Goal: Information Seeking & Learning: Learn about a topic

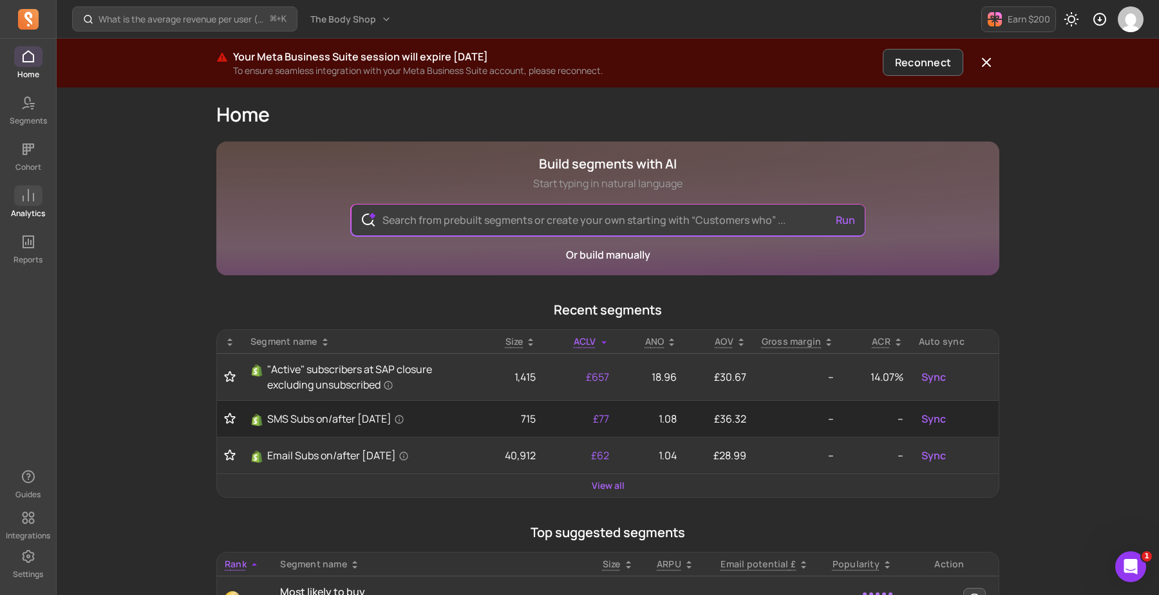
click at [28, 191] on icon at bounding box center [29, 195] width 12 height 12
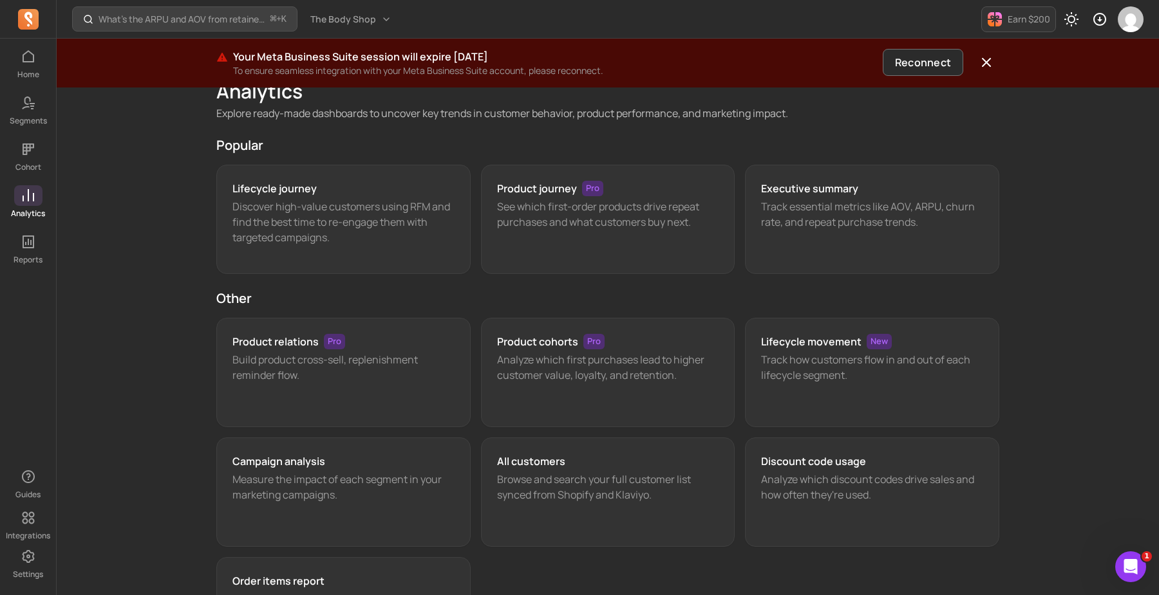
scroll to position [29, 0]
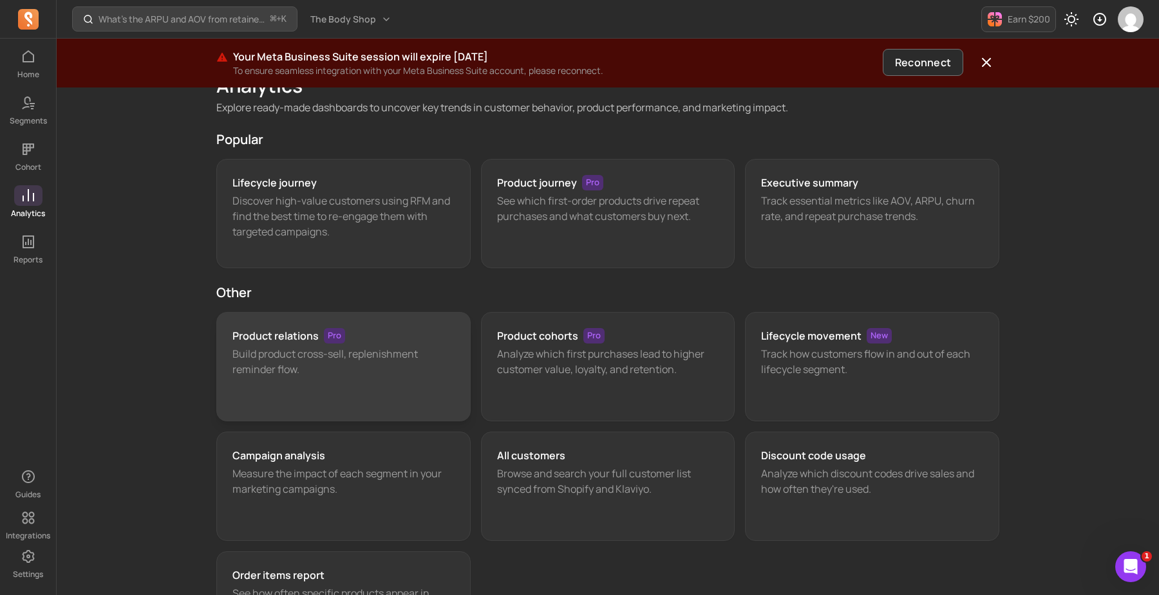
click at [277, 334] on h3 "Product relations" at bounding box center [275, 335] width 86 height 15
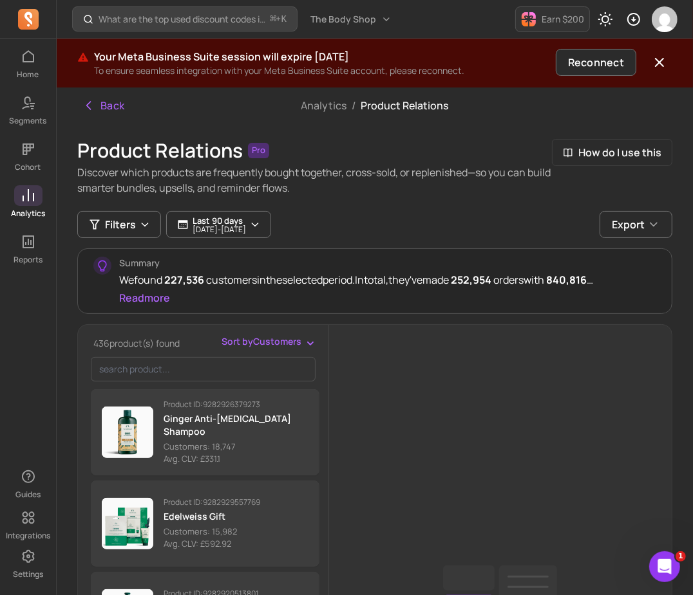
click at [692, 347] on div "Back Analytics / Product Relations Product Relations Pro Discover which product…" at bounding box center [375, 512] width 636 height 848
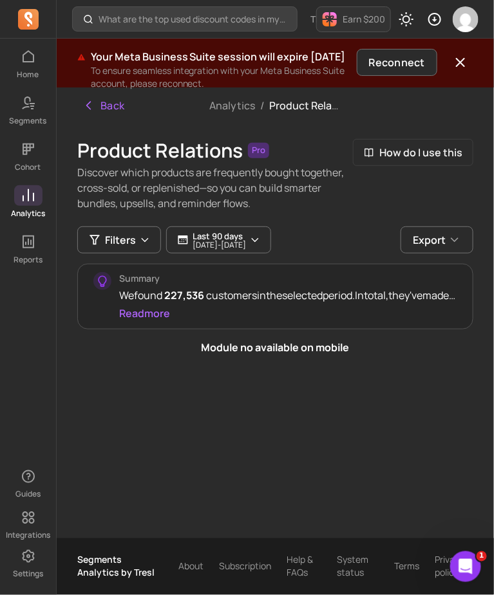
click at [432, 373] on div "Back Analytics / Product Relations Product Relations Pro Discover which product…" at bounding box center [275, 313] width 437 height 451
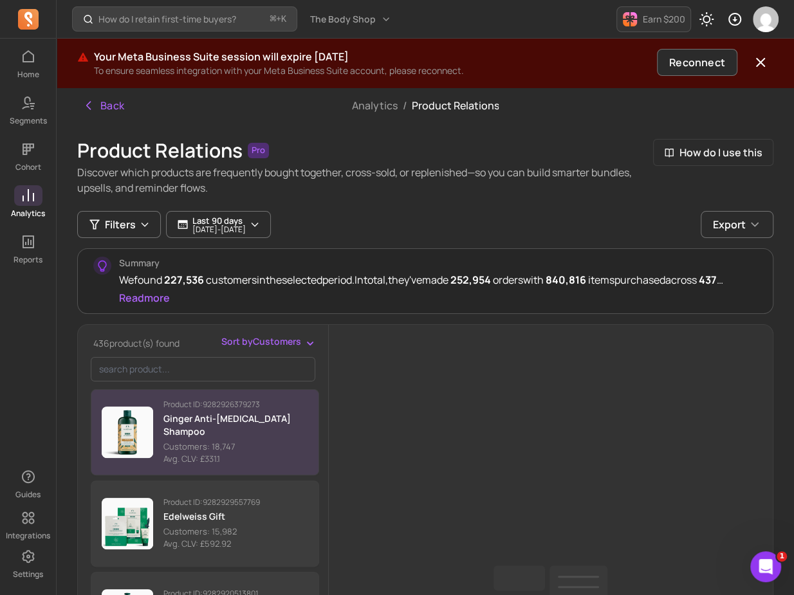
click at [236, 425] on p "Ginger Anti-[MEDICAL_DATA] Shampoo" at bounding box center [235, 426] width 145 height 26
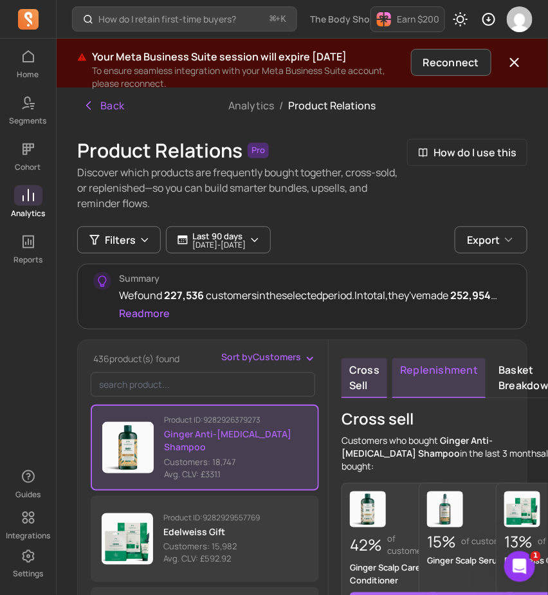
click at [450, 368] on link "Replenishment" at bounding box center [439, 379] width 93 height 40
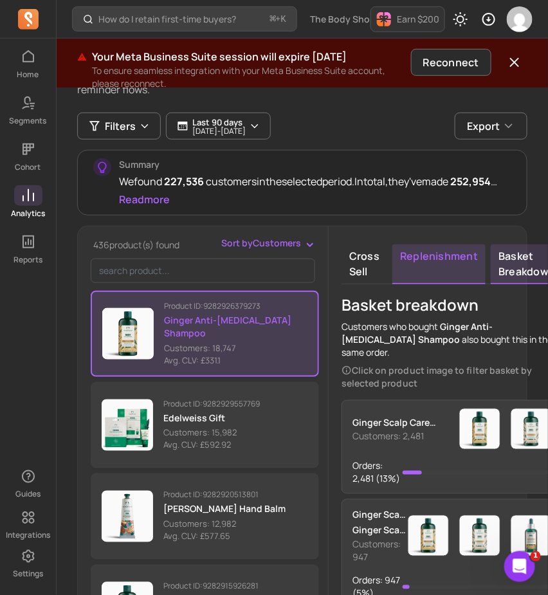
scroll to position [117, 0]
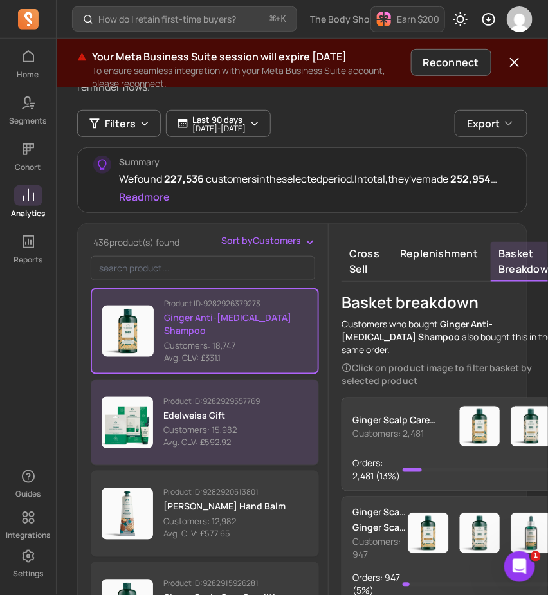
click at [297, 440] on button "Product ID: 9282929557769 Edelweiss Gift Customers: 15,982 Avg. CLV: £592.92" at bounding box center [205, 423] width 229 height 86
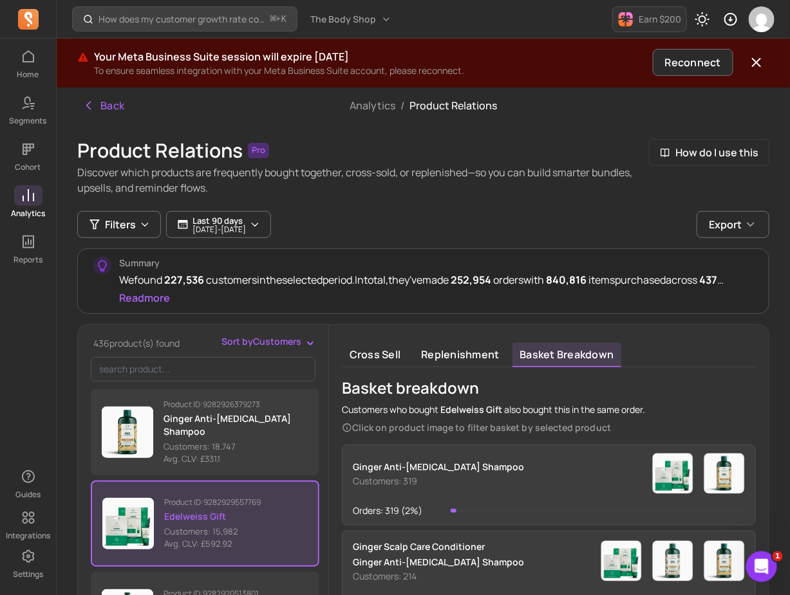
click at [546, 295] on div "Summary We found 227,536 customers in the selected period. In total, they've ma…" at bounding box center [436, 281] width 634 height 49
click at [445, 472] on p "Ginger Anti-[MEDICAL_DATA] Shampoo" at bounding box center [438, 467] width 171 height 15
